Goal: Obtain resource: Download file/media

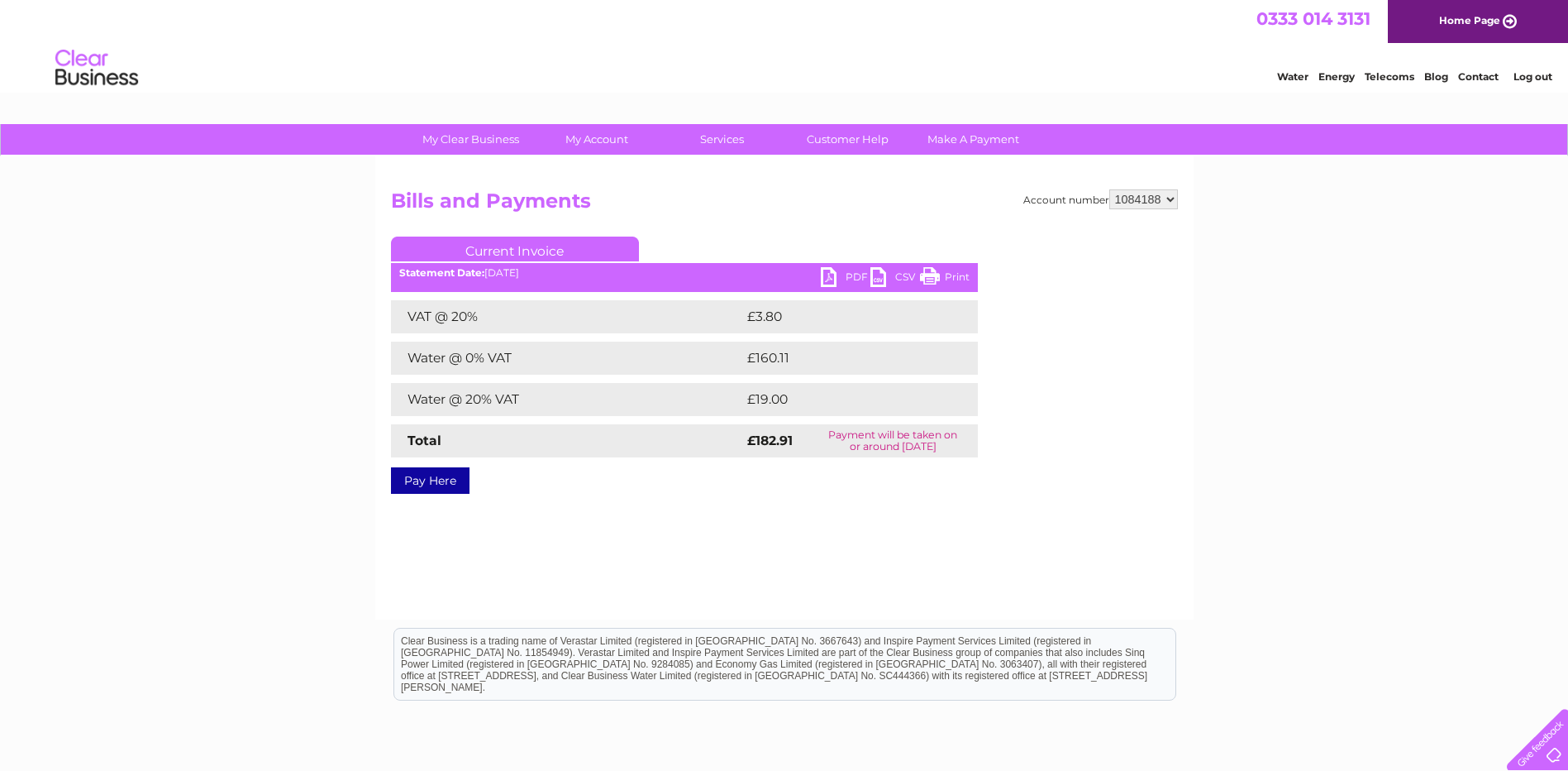
click at [1180, 201] on div "Account number 1084188 1142473 3023383 Bills and Payments Current Invoice PDF C…" at bounding box center [784, 387] width 818 height 463
click at [1167, 198] on select "1084188 1142473 3023383" at bounding box center [1144, 198] width 69 height 20
select select "1142473"
click at [1110, 189] on select "1084188 1142473 3023383" at bounding box center [1144, 198] width 69 height 20
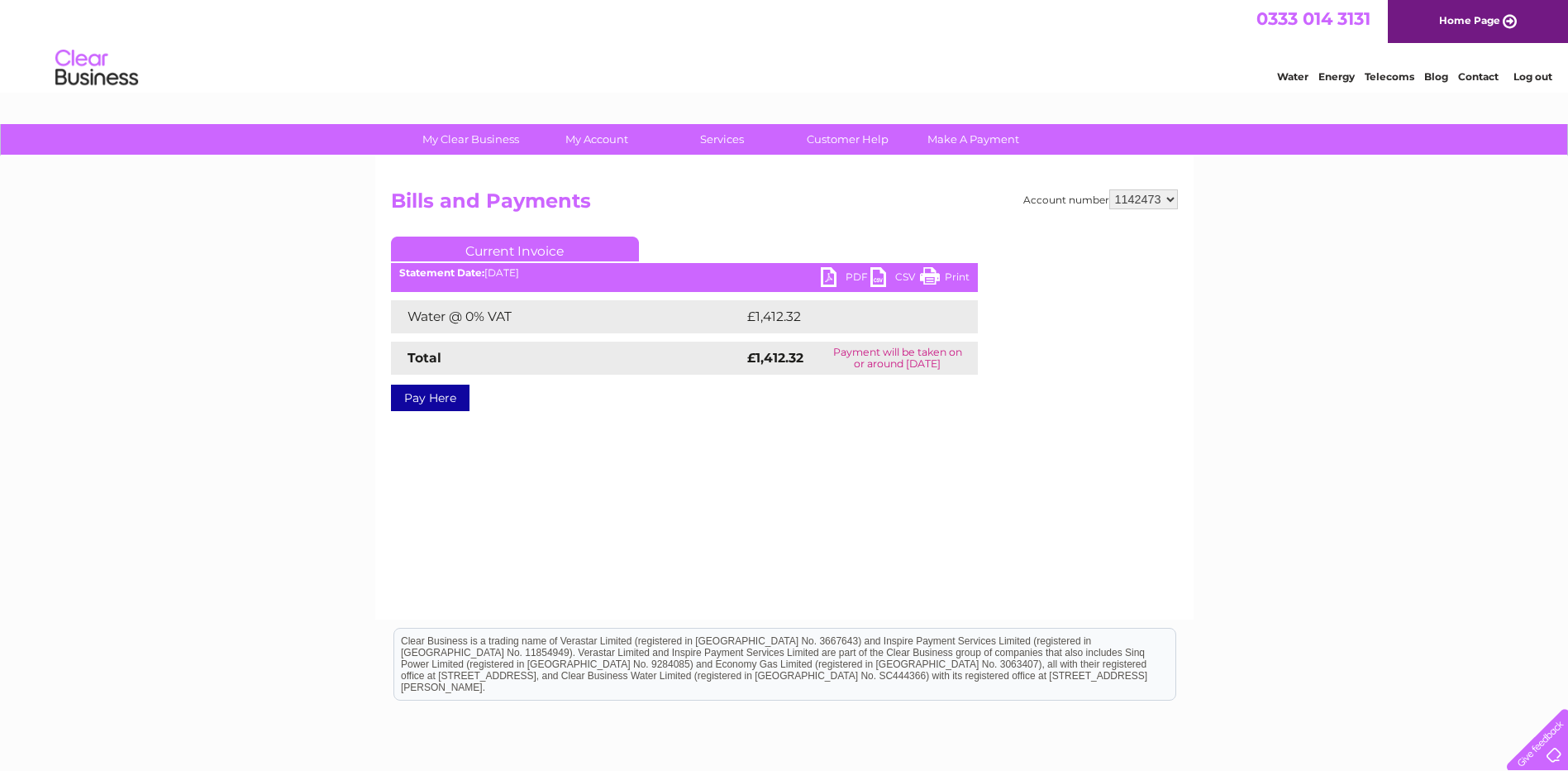
click at [850, 280] on link "PDF" at bounding box center [845, 279] width 49 height 24
drag, startPoint x: 1130, startPoint y: 195, endPoint x: 1124, endPoint y: 211, distance: 17.1
click at [1130, 195] on select "1084188 1142473 3023383" at bounding box center [1144, 198] width 69 height 20
select select "3023383"
click at [1110, 189] on select "1084188 1142473 3023383" at bounding box center [1144, 198] width 69 height 20
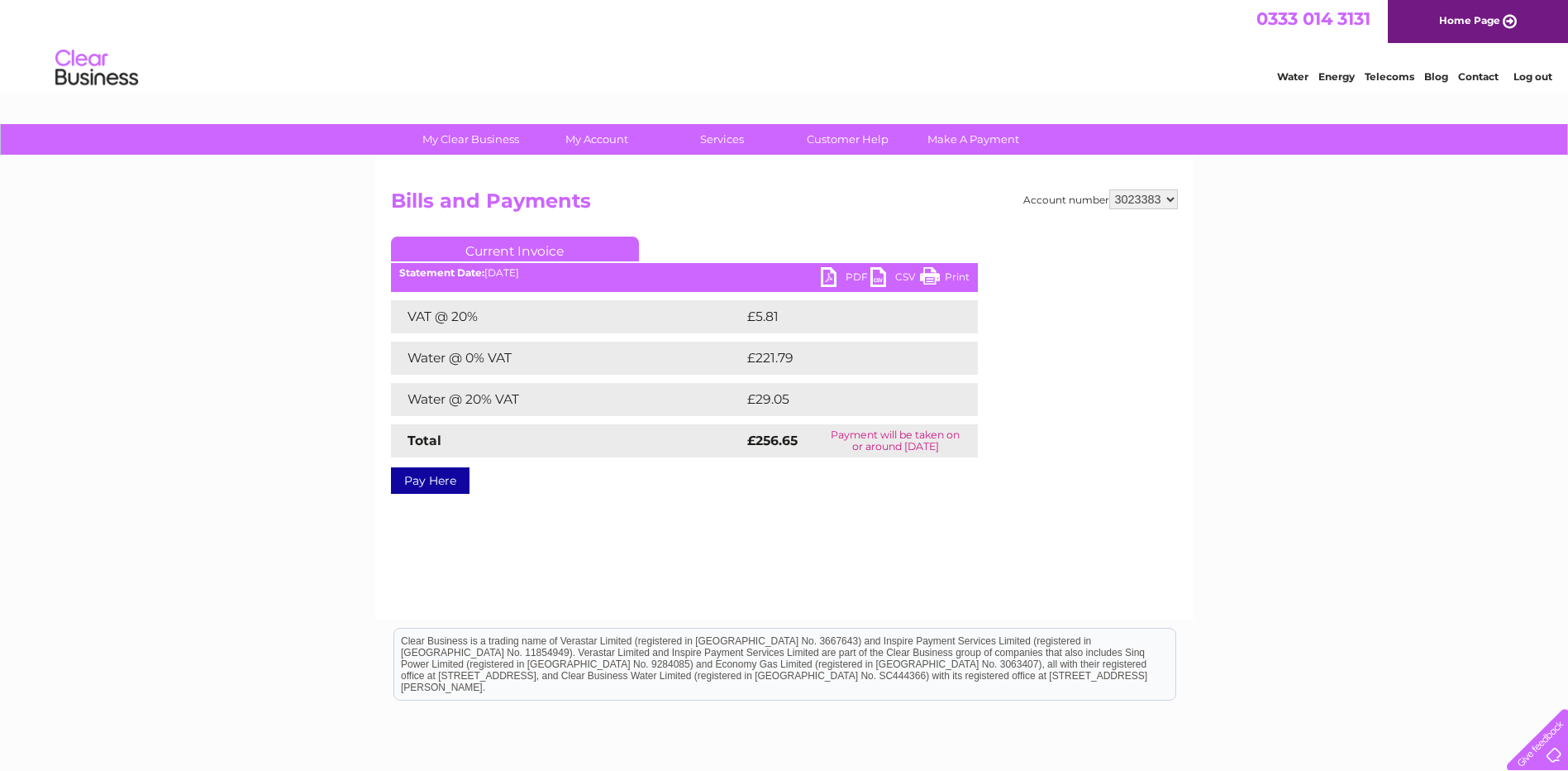
drag, startPoint x: 828, startPoint y: 277, endPoint x: 805, endPoint y: 282, distance: 23.5
click at [828, 277] on link "PDF" at bounding box center [845, 279] width 49 height 24
drag, startPoint x: 1213, startPoint y: 536, endPoint x: 1193, endPoint y: 513, distance: 30.5
click at [1213, 536] on div "My Clear Business Login Details My Details My Preferences Link Account My Accou…" at bounding box center [784, 513] width 1568 height 778
